Goal: Transaction & Acquisition: Purchase product/service

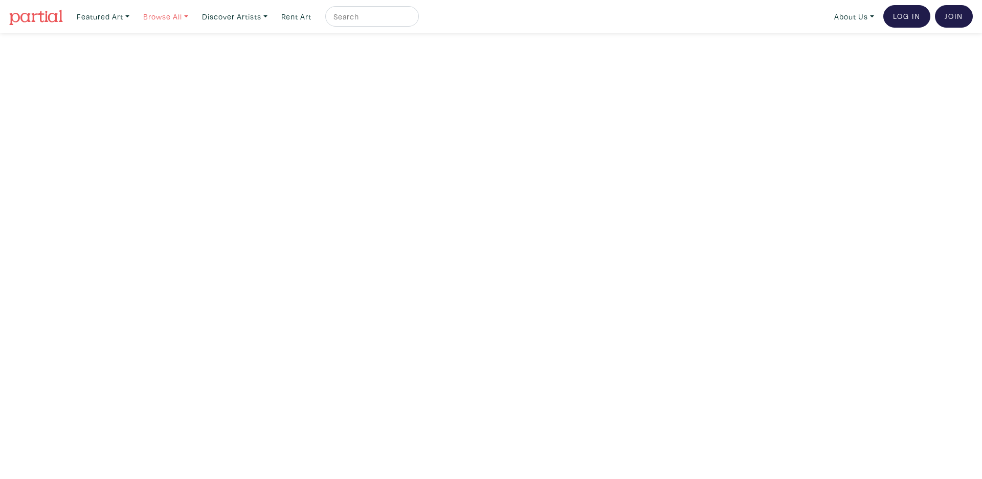
click at [134, 21] on link "Browse All" at bounding box center [103, 16] width 62 height 21
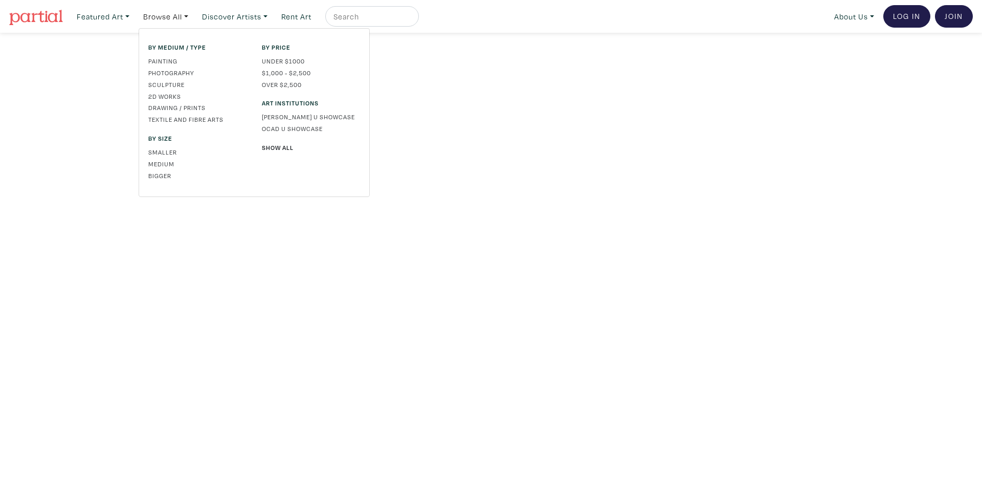
click at [289, 141] on div "By price Under $1000 $1,000 - $2,500 Over $2,500 Art Institutions Emily Carr U …" at bounding box center [310, 112] width 113 height 140
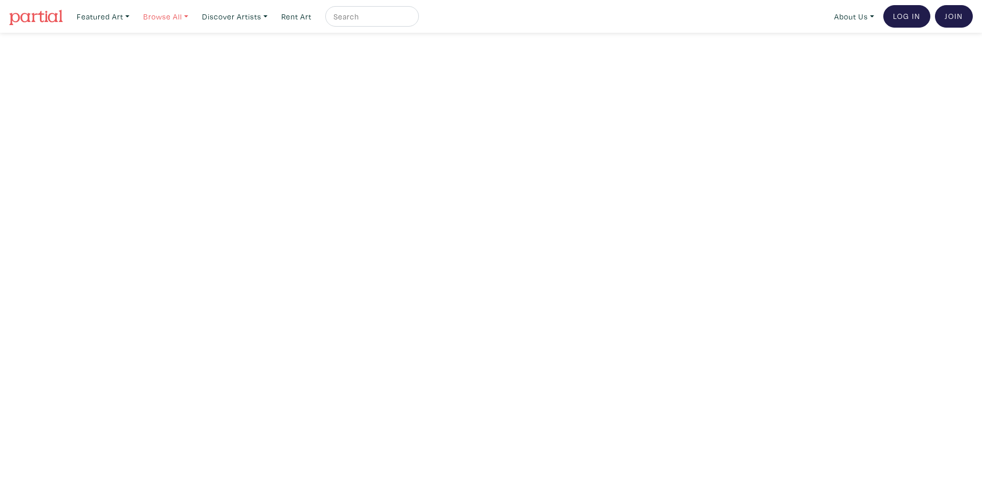
click at [134, 13] on link "Browse All" at bounding box center [103, 16] width 62 height 21
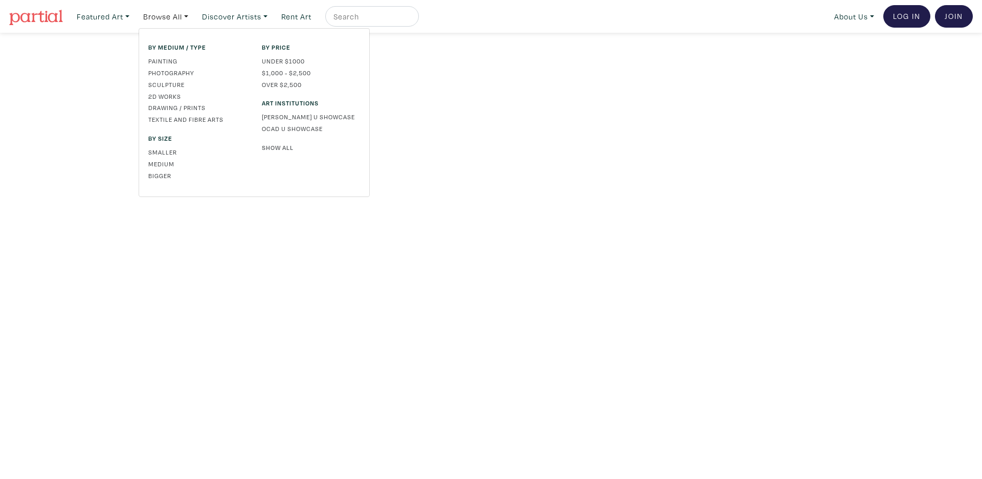
click at [275, 147] on link "Show All" at bounding box center [311, 147] width 98 height 9
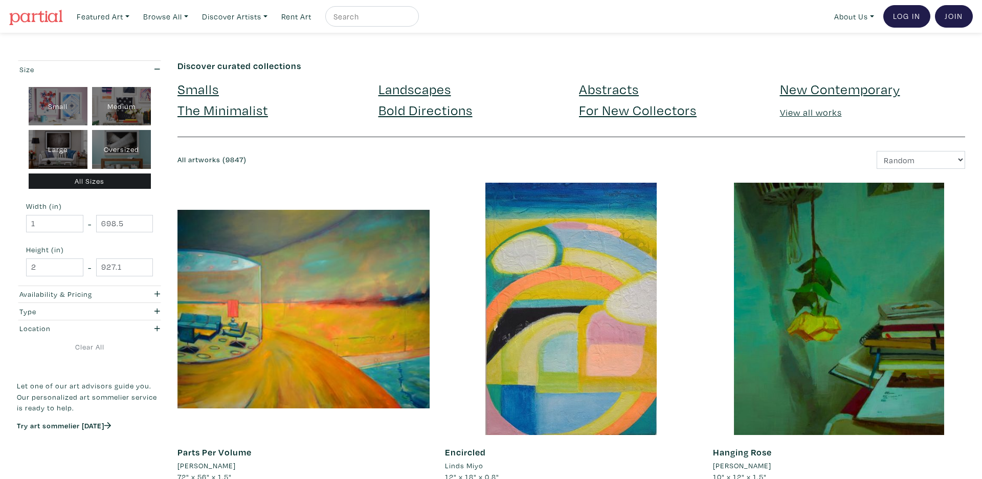
click at [401, 84] on link "Landscapes" at bounding box center [414, 89] width 73 height 18
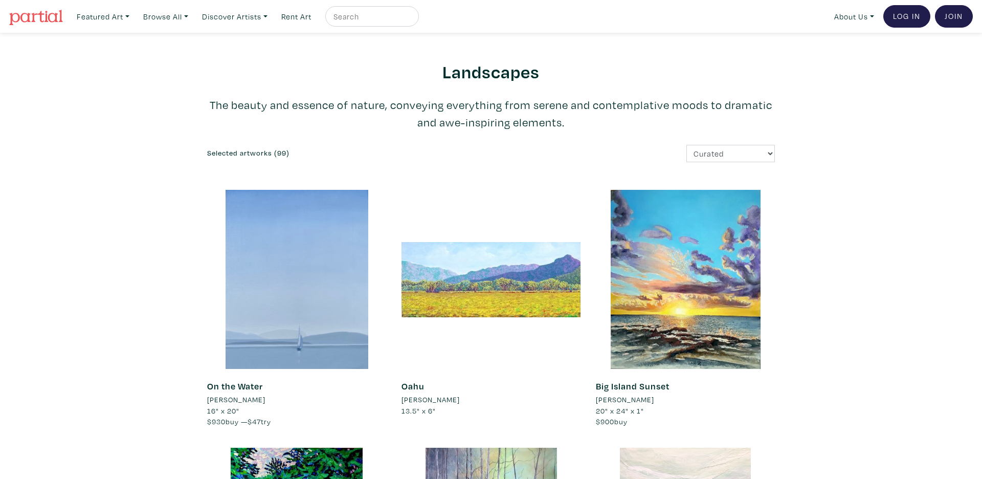
click at [51, 19] on img at bounding box center [36, 17] width 54 height 15
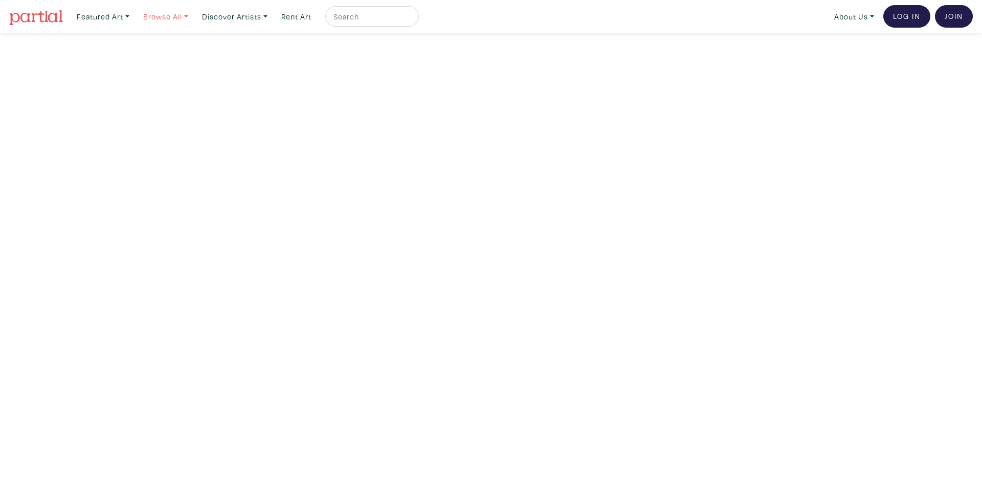
click at [134, 17] on link "Browse All" at bounding box center [103, 16] width 62 height 21
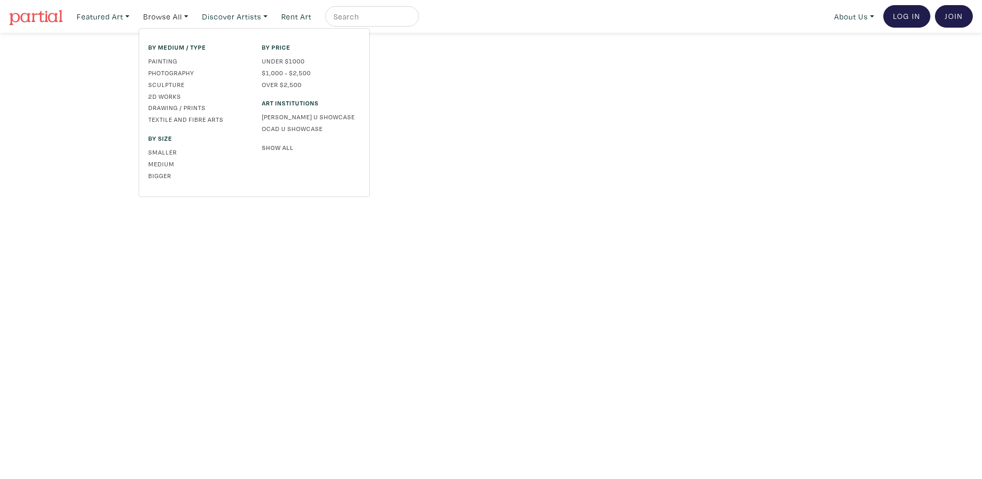
click at [276, 144] on link "Show All" at bounding box center [311, 147] width 98 height 9
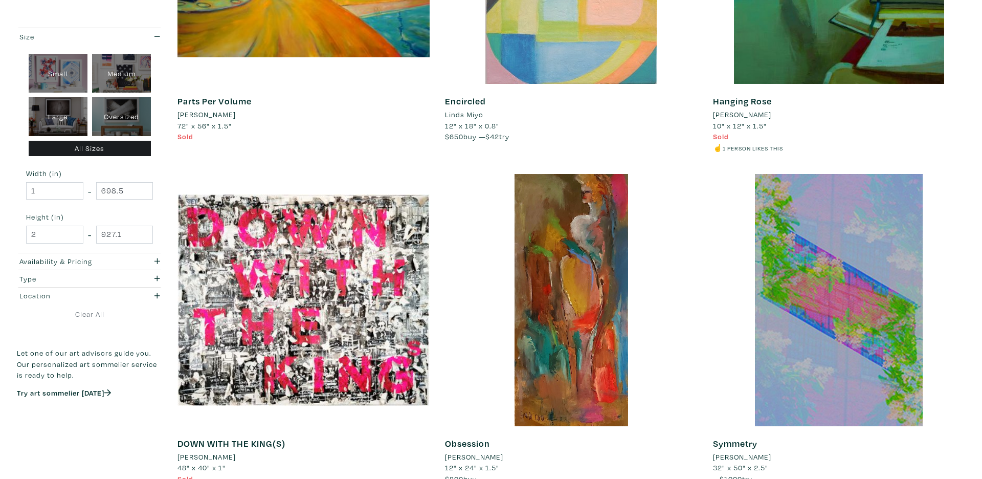
scroll to position [353, 0]
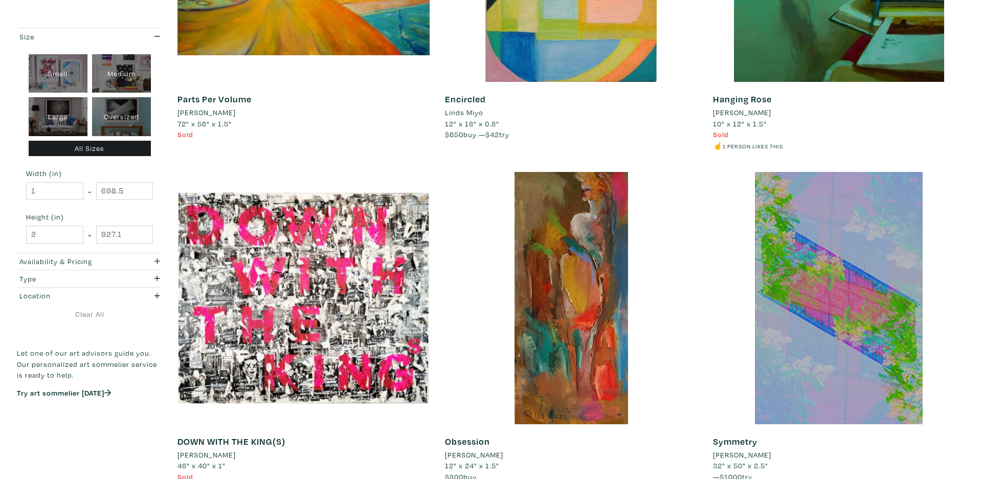
click at [467, 96] on link "Encircled" at bounding box center [465, 99] width 41 height 12
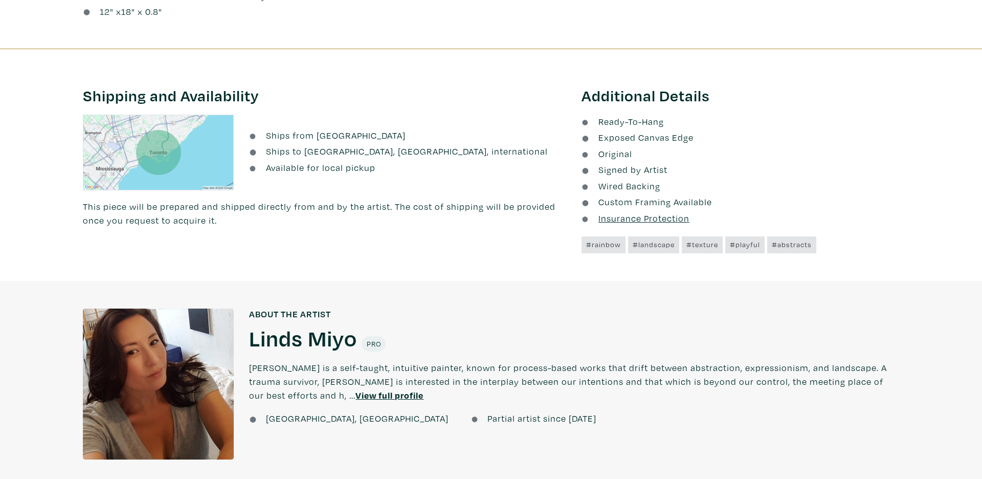
scroll to position [596, 0]
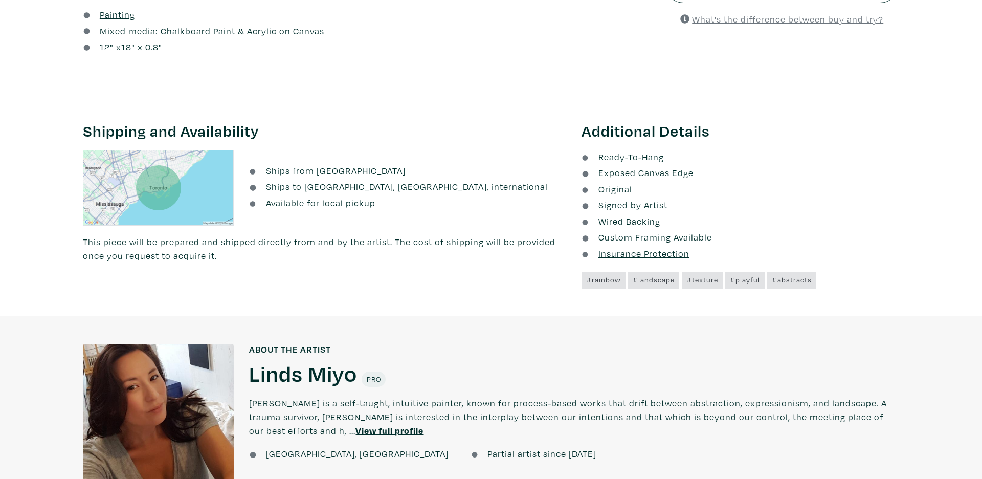
drag, startPoint x: 571, startPoint y: 126, endPoint x: 717, endPoint y: 208, distance: 167.5
click at [717, 208] on li "Signed by Artist" at bounding box center [739, 205] width 317 height 14
drag, startPoint x: 713, startPoint y: 175, endPoint x: 691, endPoint y: 160, distance: 26.9
click at [691, 160] on ul "Ready-To-Hang Exposed Canvas Edge Original Signed by Artist Wired Backing Custo…" at bounding box center [739, 205] width 317 height 110
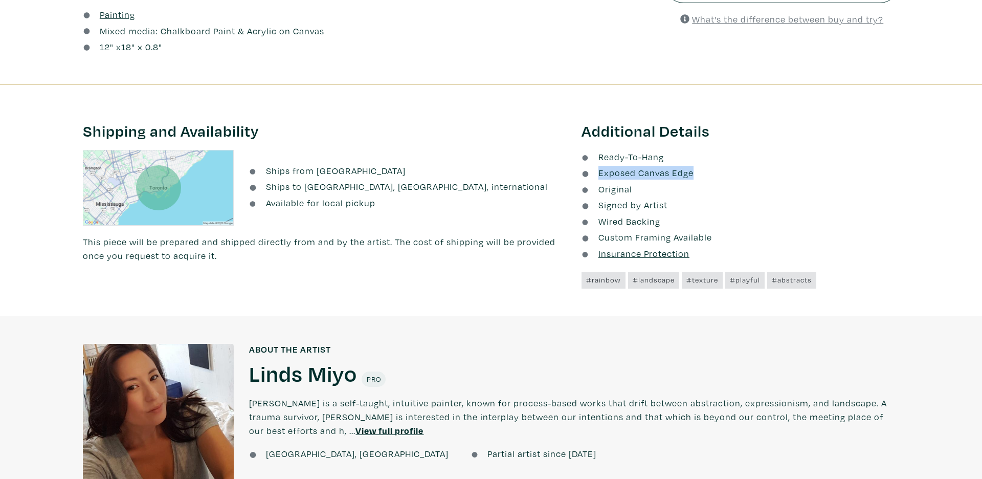
click at [691, 154] on li "Ready-To-Hang" at bounding box center [739, 157] width 317 height 14
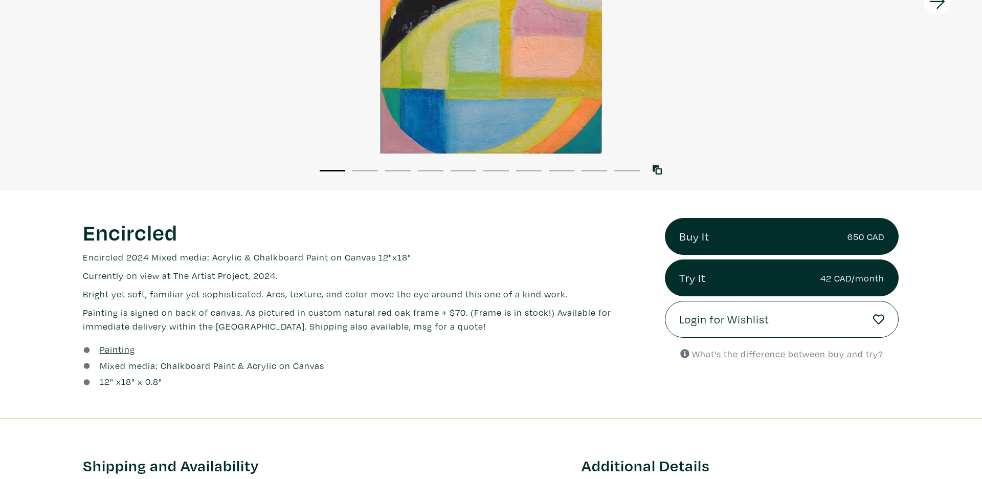
scroll to position [283, 0]
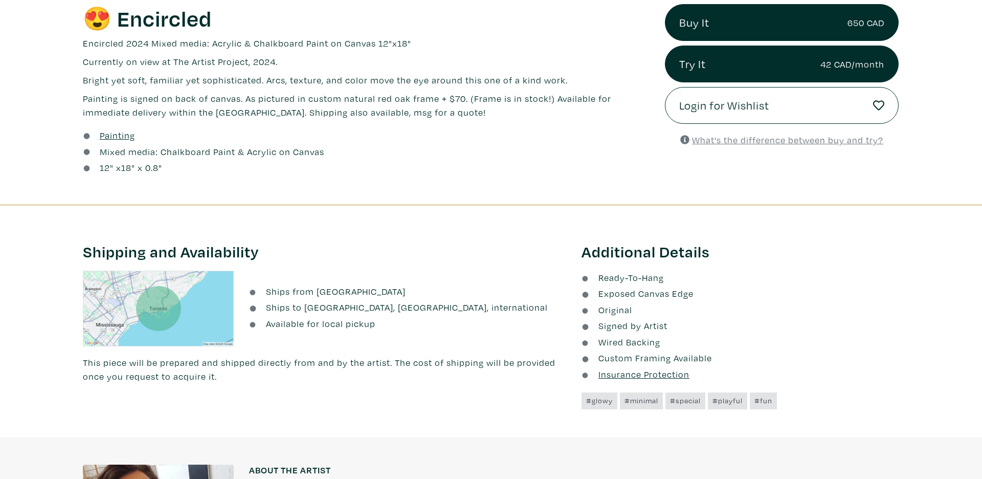
scroll to position [358, 0]
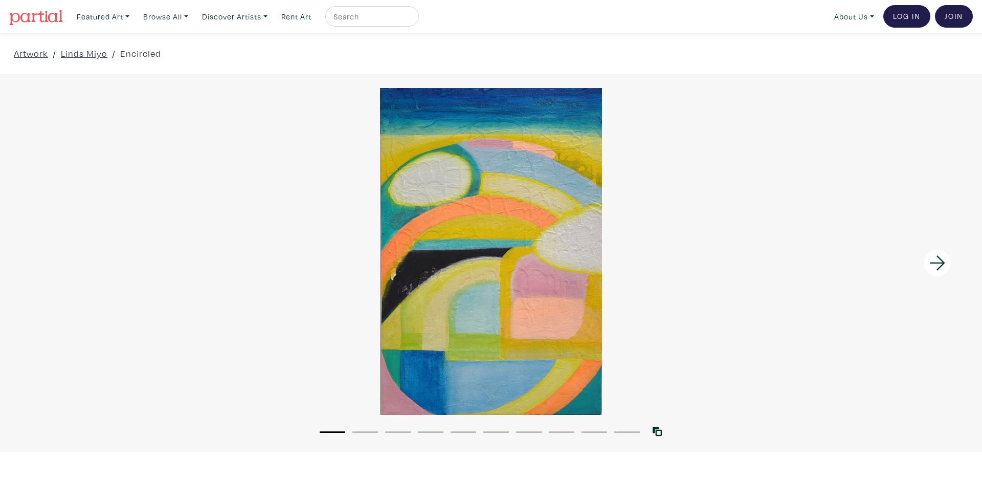
click at [51, 16] on img at bounding box center [36, 17] width 54 height 15
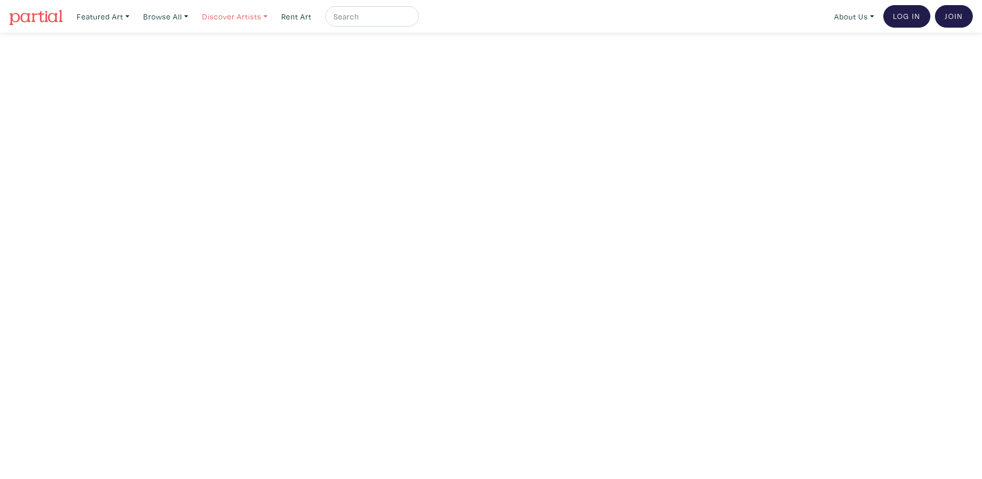
click at [134, 24] on link "Discover Artists" at bounding box center [103, 16] width 62 height 21
click at [837, 19] on link "About Us" at bounding box center [853, 16] width 49 height 21
click at [844, 83] on link "Latest News" at bounding box center [881, 81] width 84 height 9
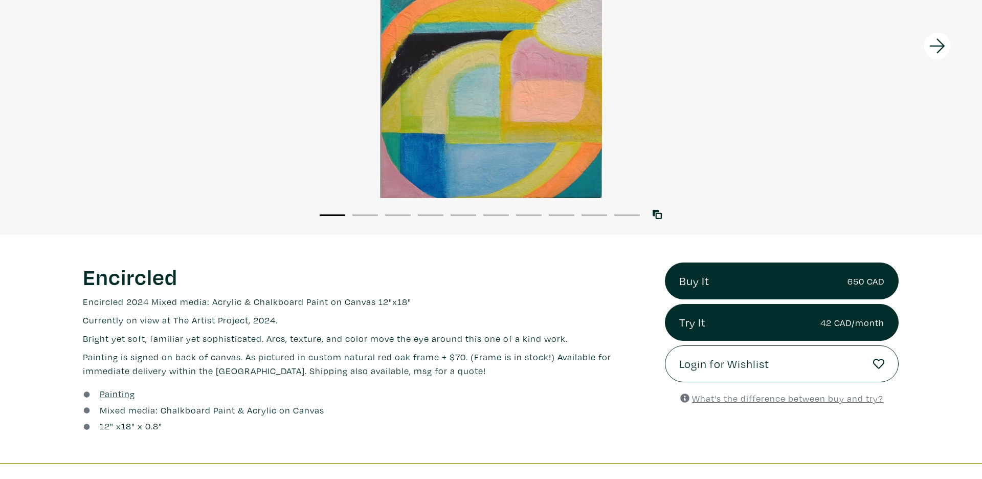
scroll to position [218, 0]
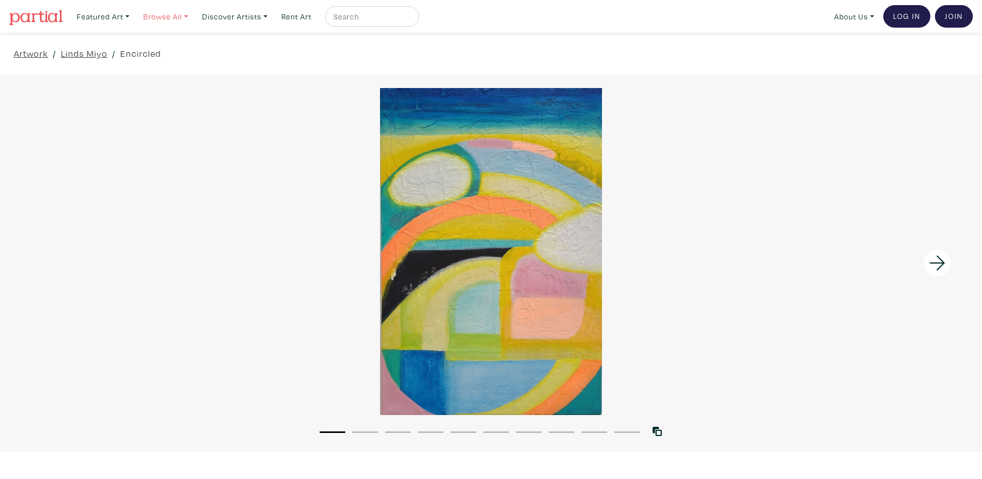
click at [134, 17] on link "Browse All" at bounding box center [103, 16] width 62 height 21
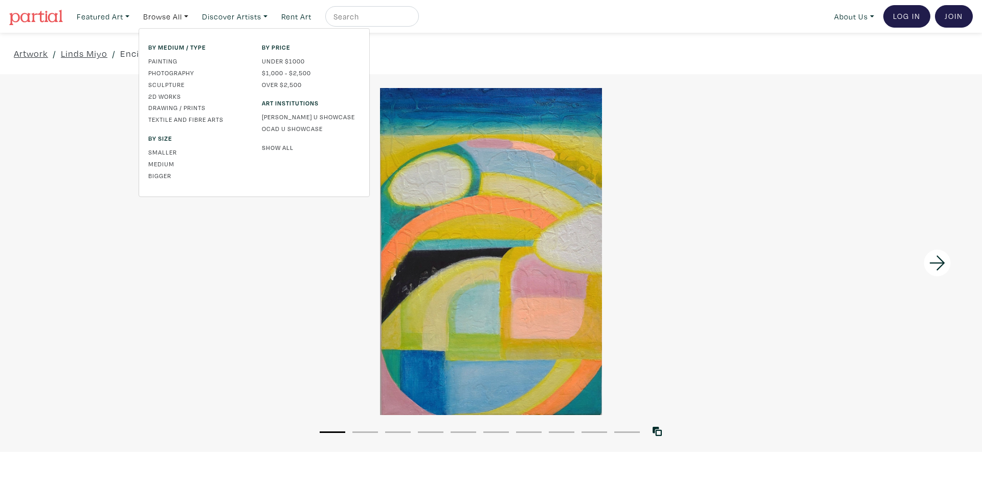
click at [281, 145] on link "Show All" at bounding box center [311, 147] width 98 height 9
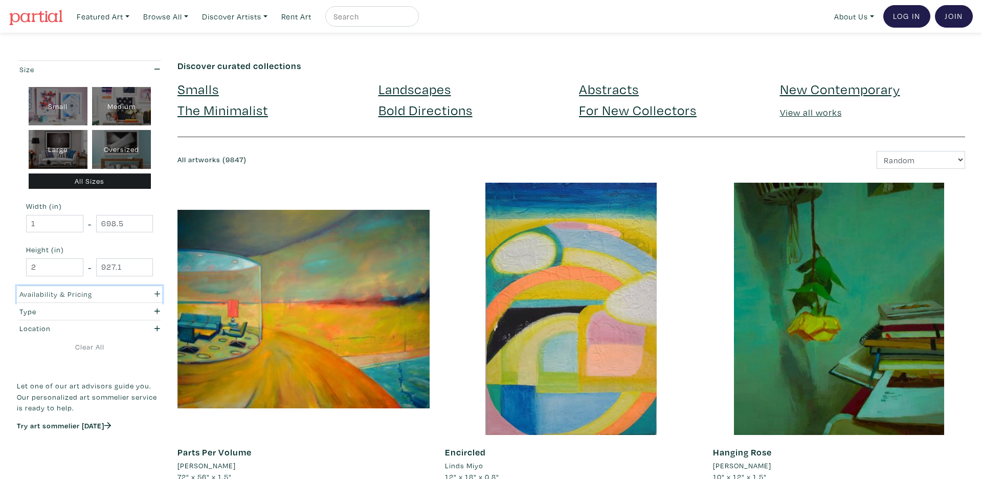
click at [112, 299] on div "Availability & Pricing" at bounding box center [70, 293] width 102 height 11
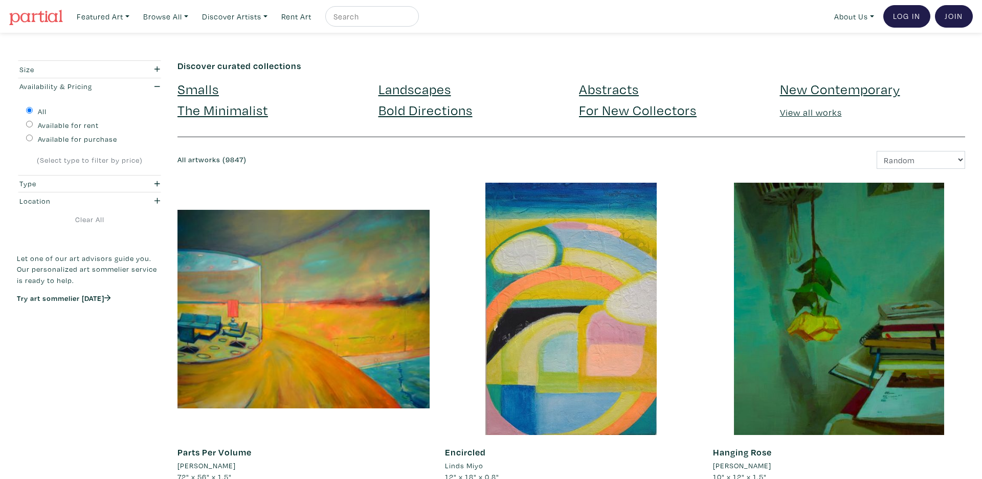
click at [71, 141] on label "Available for purchase" at bounding box center [77, 138] width 79 height 11
click at [33, 141] on input "Available for purchase" at bounding box center [29, 137] width 7 height 7
radio input "true"
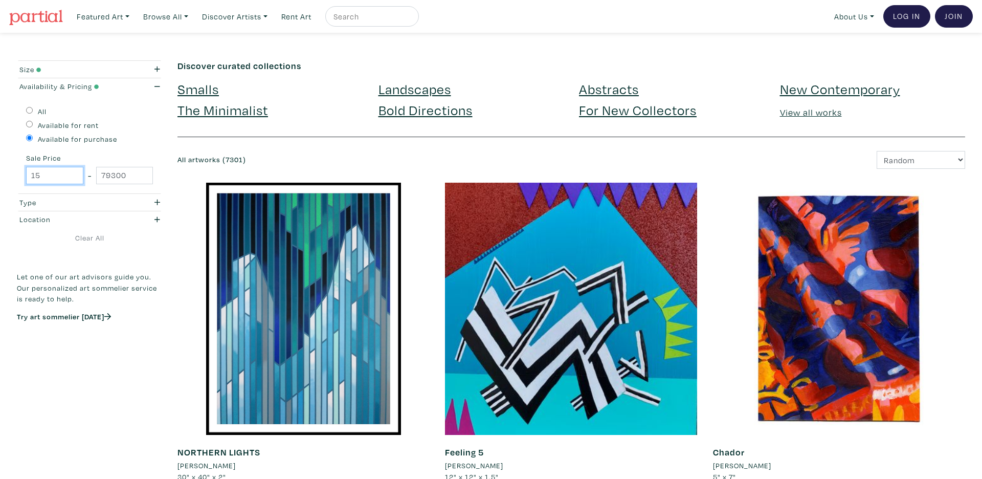
click at [58, 176] on input "15" at bounding box center [54, 176] width 57 height 18
type input "1"
type input "100"
type input "4"
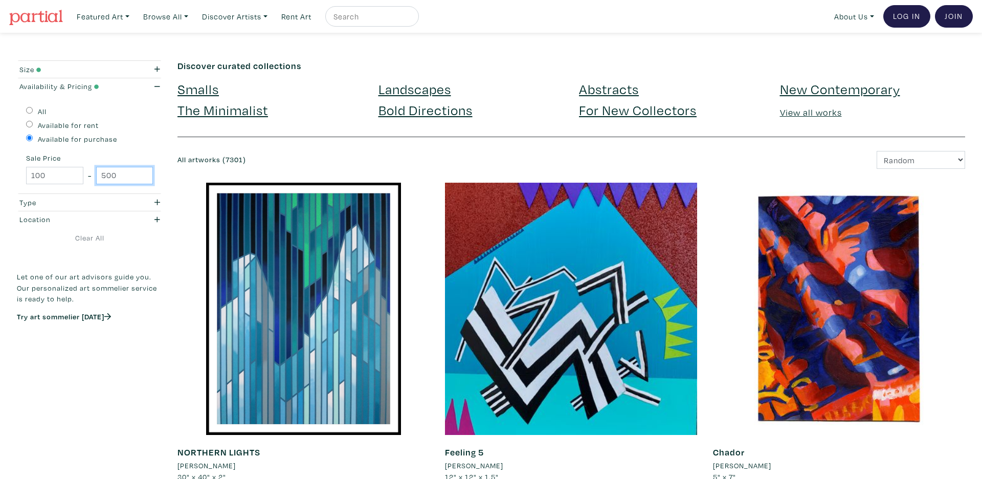
type input "500"
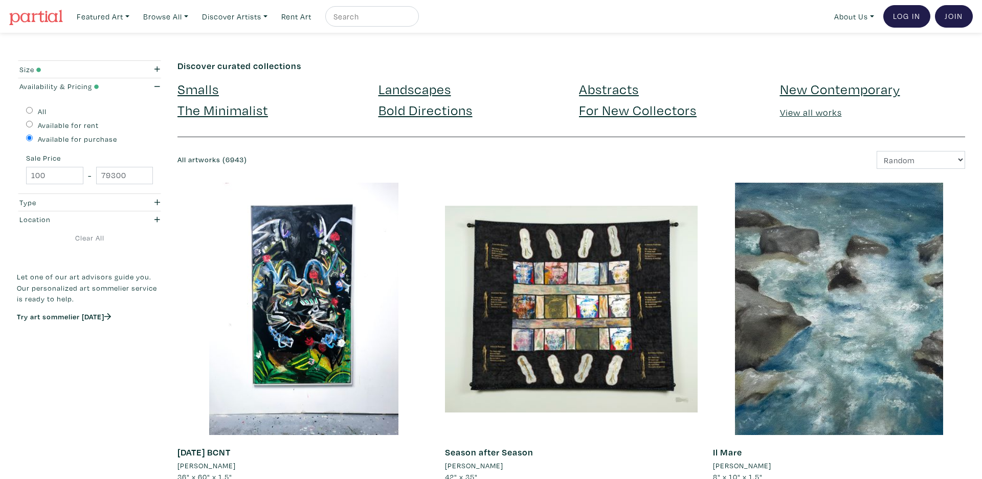
click at [66, 275] on p "Let one of our art advisors guide you. Our personalized art sommelier service i…" at bounding box center [89, 287] width 145 height 33
click at [122, 178] on input "79300" at bounding box center [124, 176] width 57 height 18
type input "500"
click at [119, 277] on p "Let one of our art advisors guide you. Our personalized art sommelier service i…" at bounding box center [89, 287] width 145 height 33
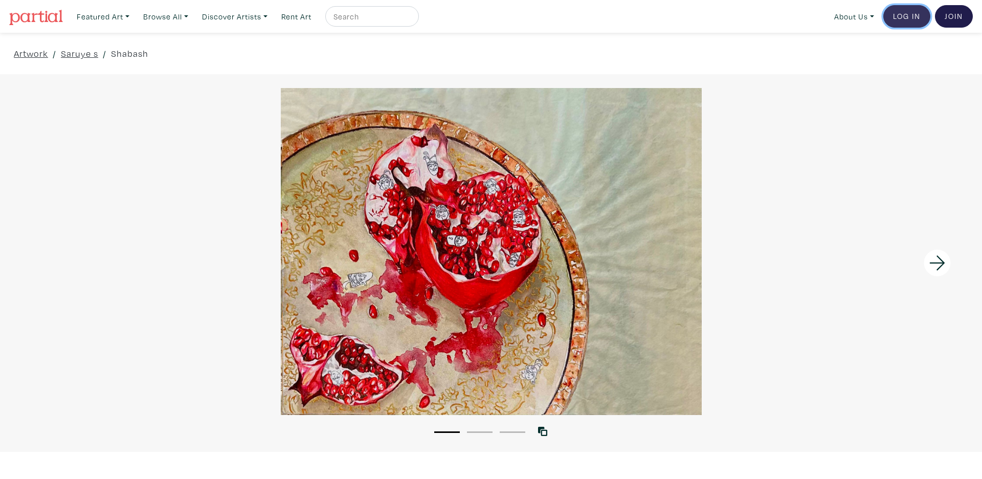
click at [903, 19] on link "Log In" at bounding box center [906, 16] width 47 height 22
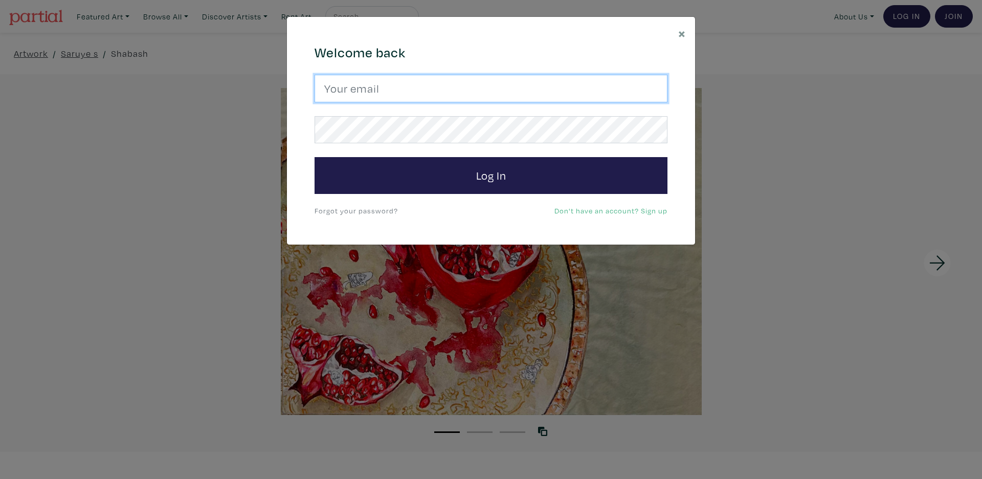
click at [413, 98] on input "email" at bounding box center [490, 89] width 353 height 28
type input "q"
type input "a"
type input "c"
type input "a"
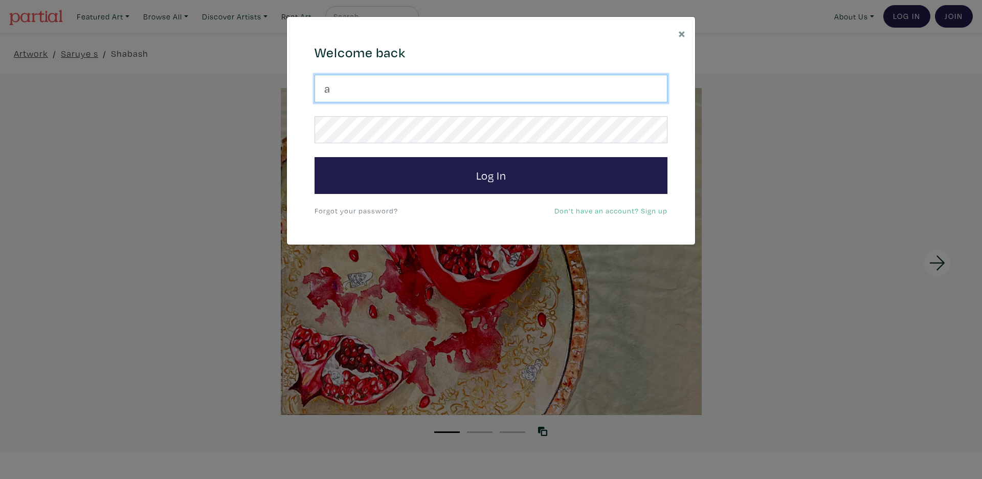
type input "[EMAIL_ADDRESS][DOMAIN_NAME]"
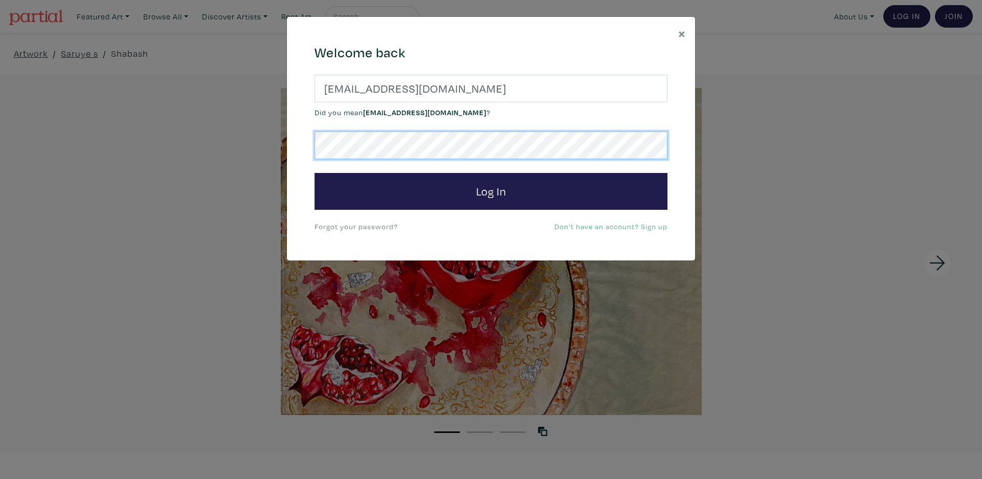
click at [314, 173] on button "Log In" at bounding box center [490, 191] width 353 height 37
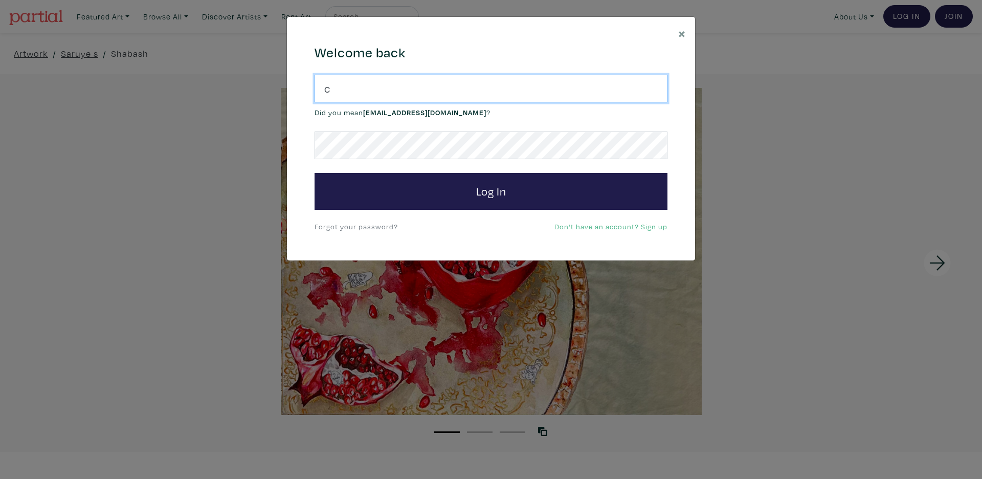
type input "[PERSON_NAME][DOMAIN_NAME][EMAIL_ADDRESS][PERSON_NAME][DOMAIN_NAME]"
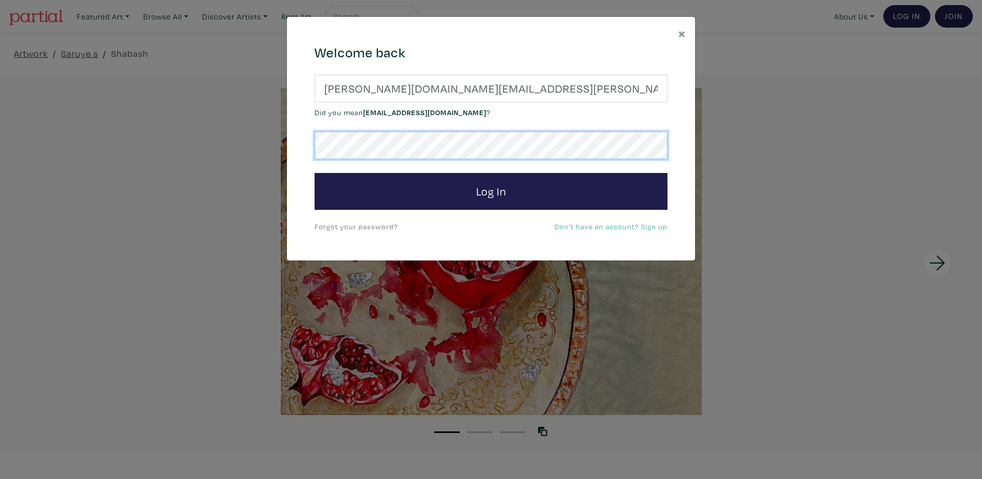
click at [382, 151] on form "[PERSON_NAME][DOMAIN_NAME][EMAIL_ADDRESS][PERSON_NAME][DOMAIN_NAME] Did you mea…" at bounding box center [490, 142] width 353 height 135
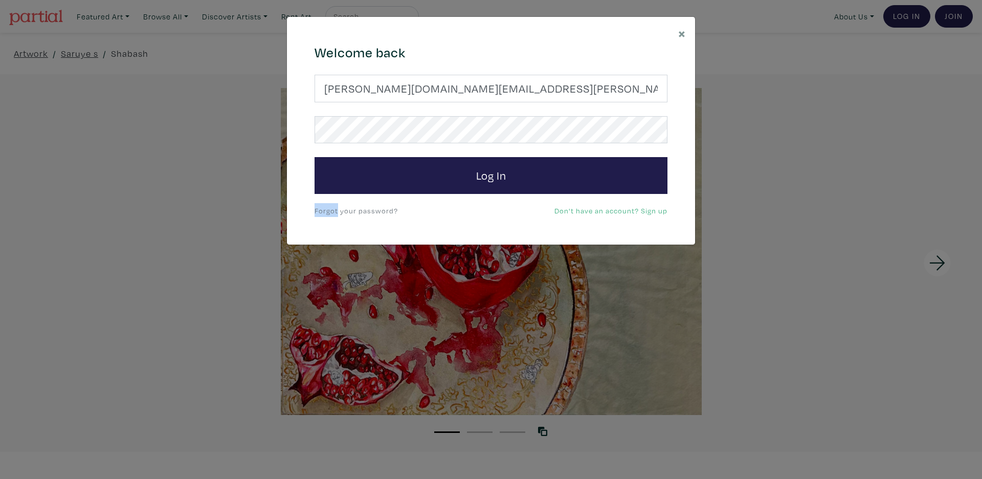
click at [382, 151] on form "[PERSON_NAME][DOMAIN_NAME][EMAIL_ADDRESS][PERSON_NAME][DOMAIN_NAME] Log In" at bounding box center [490, 134] width 353 height 119
